Goal: Task Accomplishment & Management: Complete application form

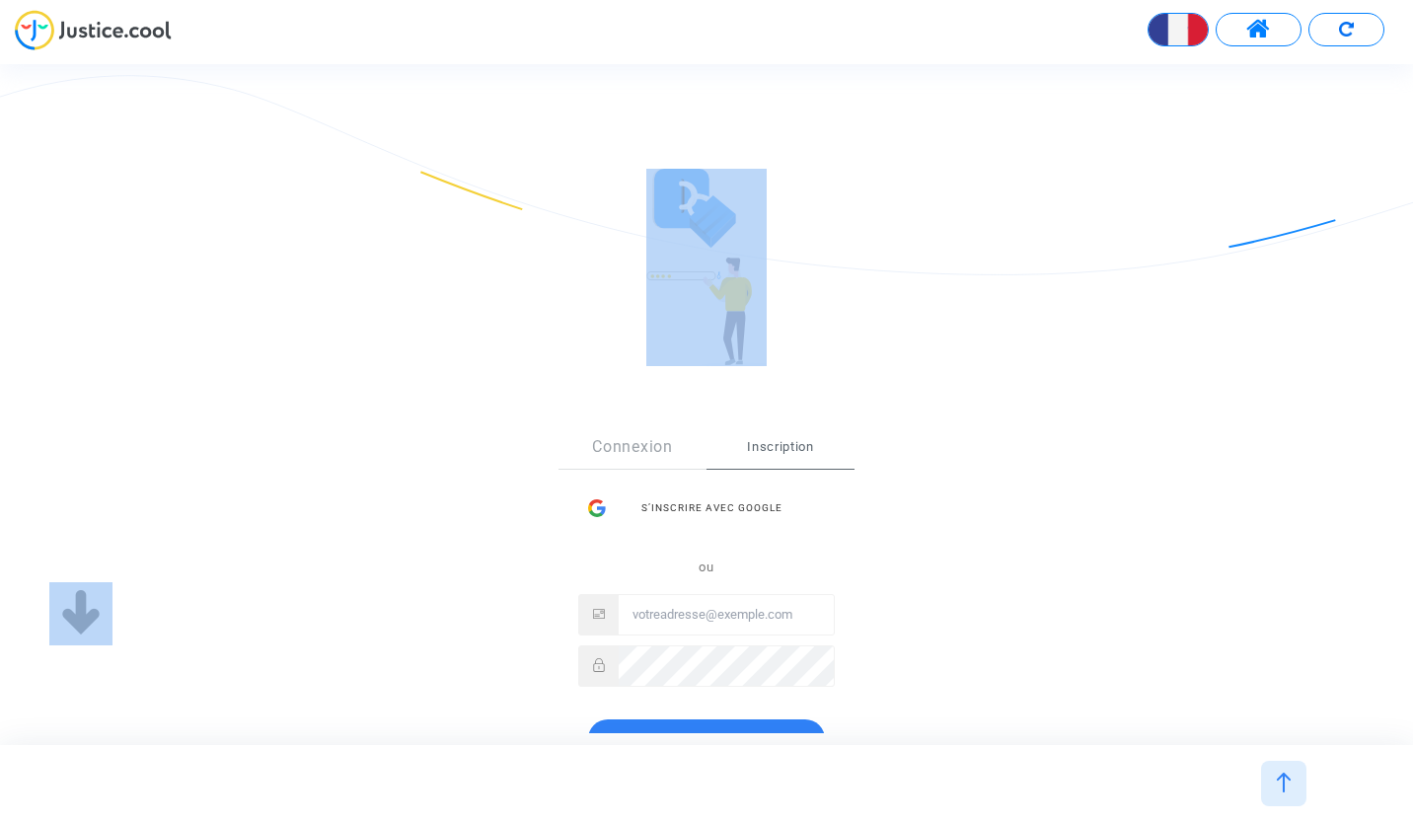
drag, startPoint x: 1412, startPoint y: 275, endPoint x: 1416, endPoint y: 403, distance: 127.3
click at [1412, 113] on html "English Transmission de votre réponse... Bienvenue sur [DOMAIN_NAME] ! Vous ave…" at bounding box center [706, 56] width 1413 height 113
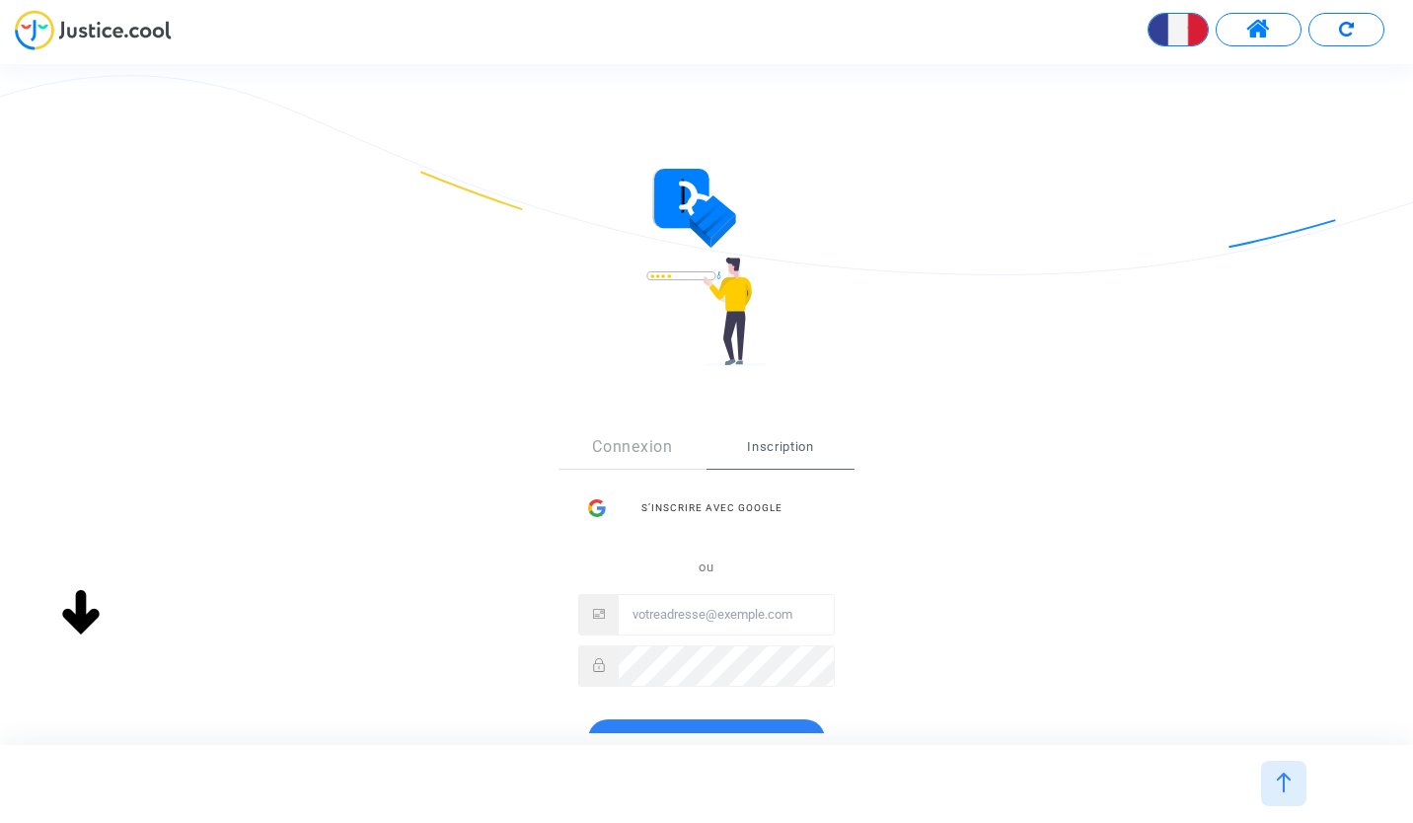
click at [336, 462] on div "Sign Up Connexion Inscription S’inscrire avec Google ou Inscription" at bounding box center [706, 500] width 1413 height 662
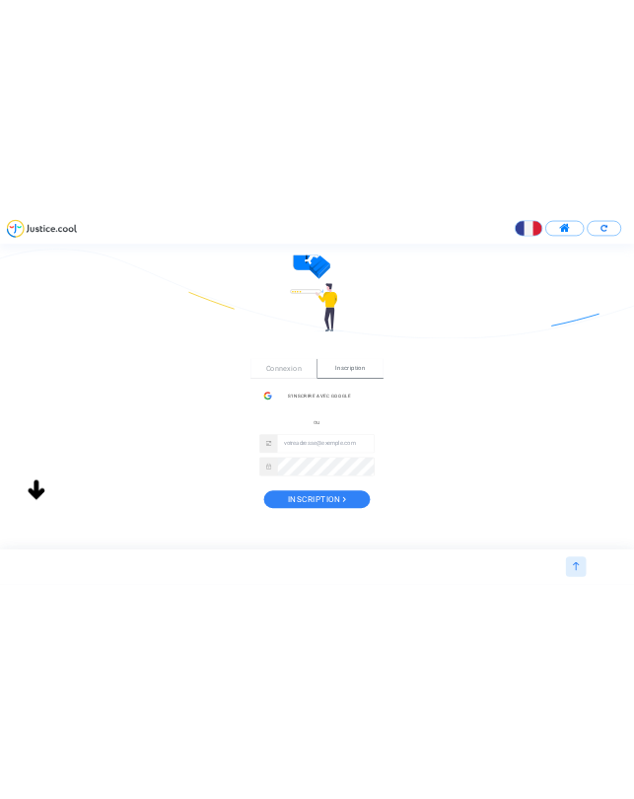
scroll to position [118, 0]
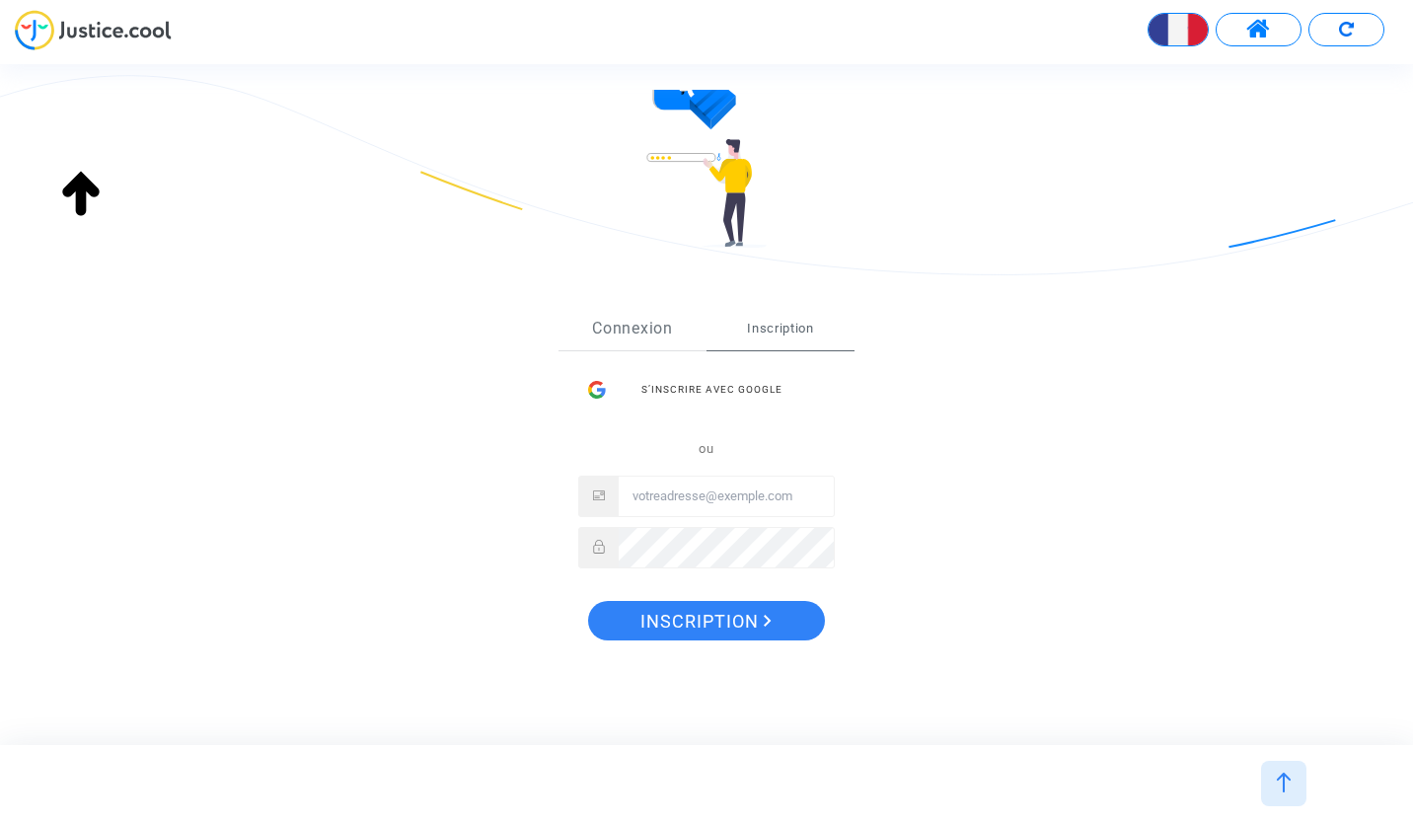
click at [629, 319] on link "Connexion" at bounding box center [632, 328] width 148 height 43
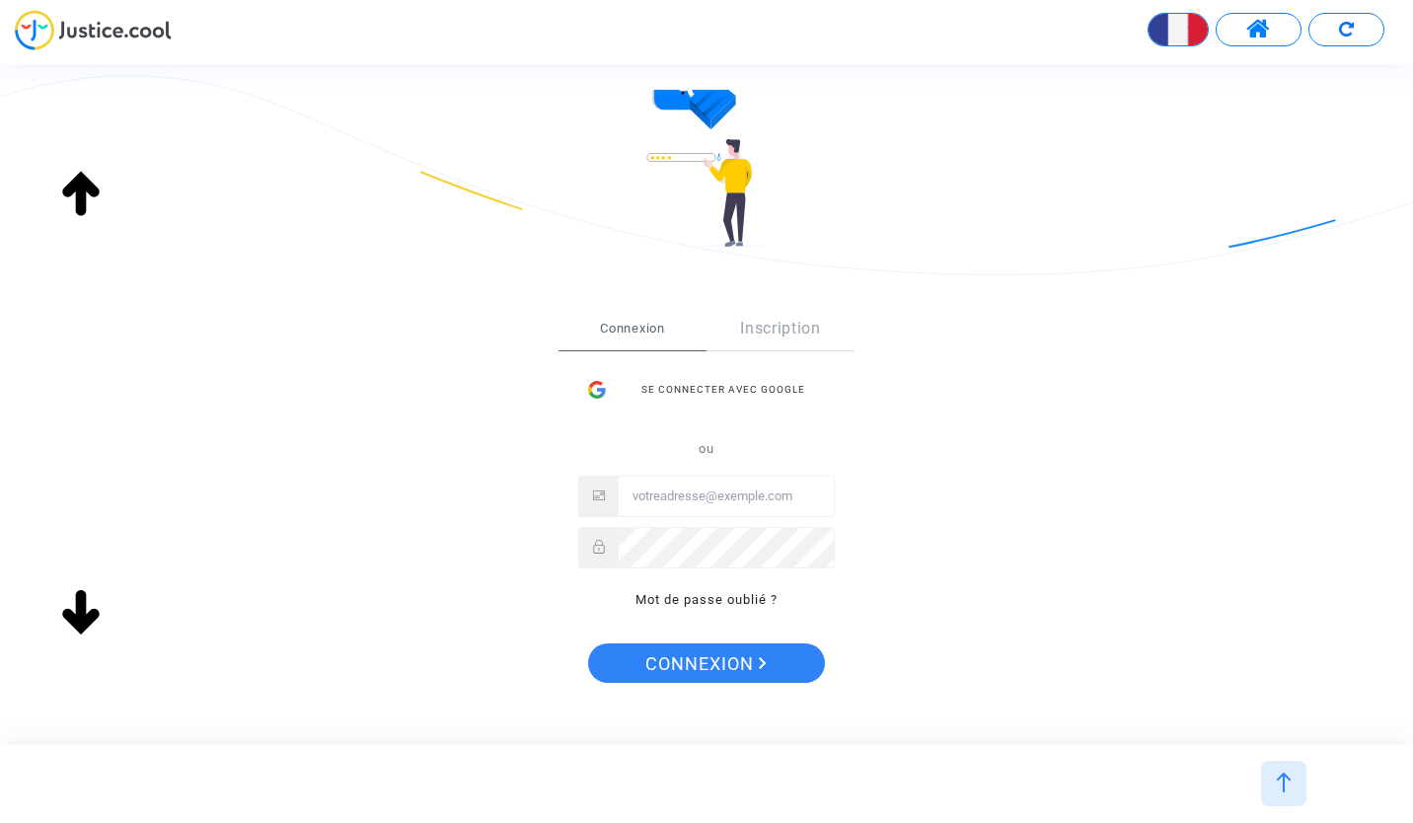
click at [672, 485] on input "Email" at bounding box center [726, 496] width 215 height 39
type input "[EMAIL_ADDRESS][DOMAIN_NAME]"
click at [712, 587] on div "ou [EMAIL_ADDRESS][DOMAIN_NAME] Mot de passe oublié ?" at bounding box center [706, 524] width 257 height 174
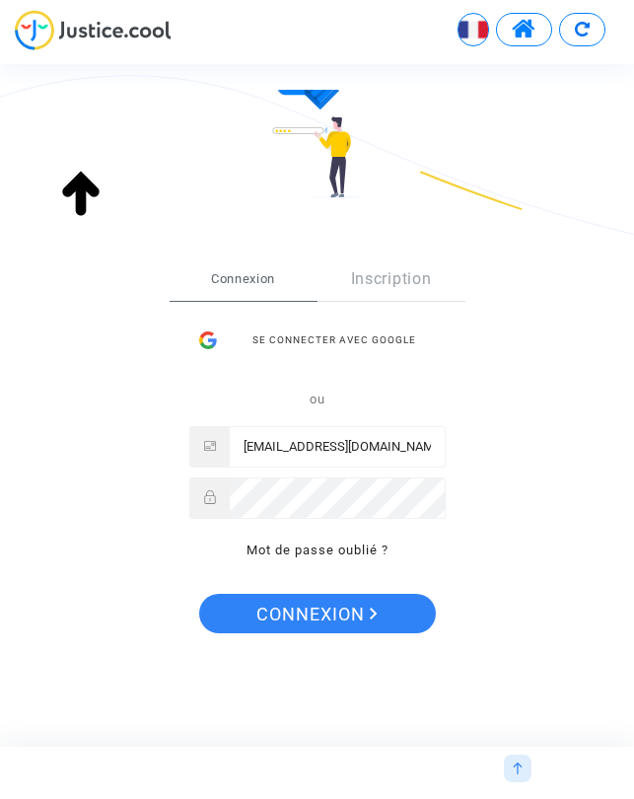
click at [310, 559] on p "Mot de passe oublié ?" at bounding box center [317, 550] width 257 height 23
click at [302, 553] on link "Mot de passe oublié ?" at bounding box center [318, 550] width 142 height 15
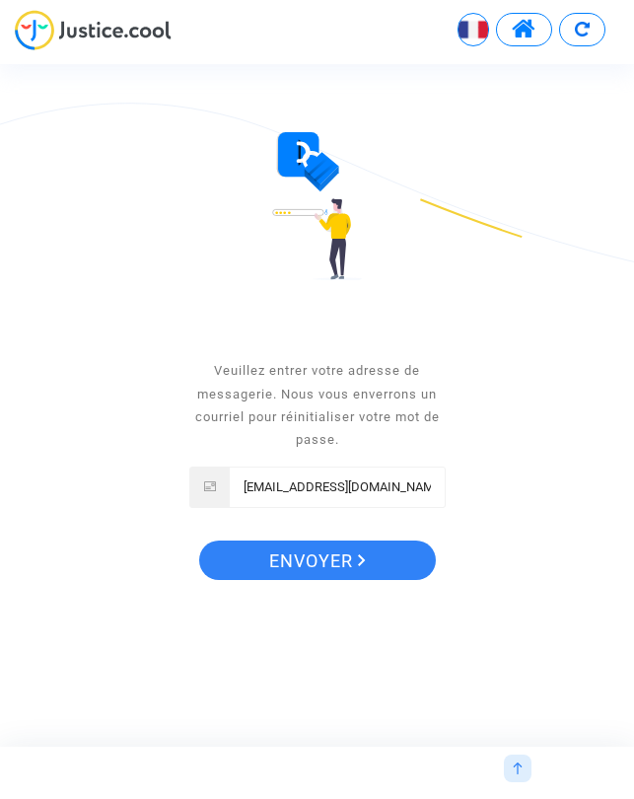
scroll to position [0, 0]
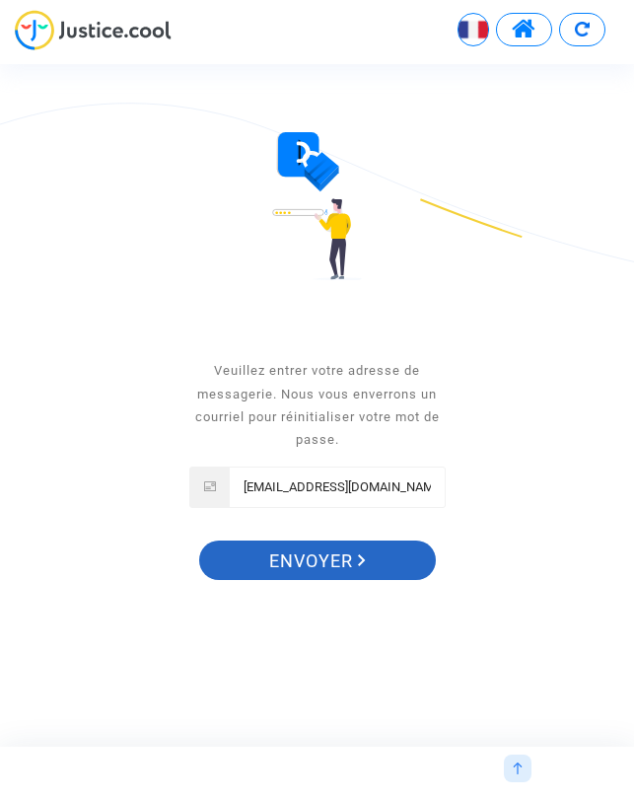
click at [318, 555] on span "Envoyer" at bounding box center [317, 561] width 97 height 41
